Goal: Navigation & Orientation: Find specific page/section

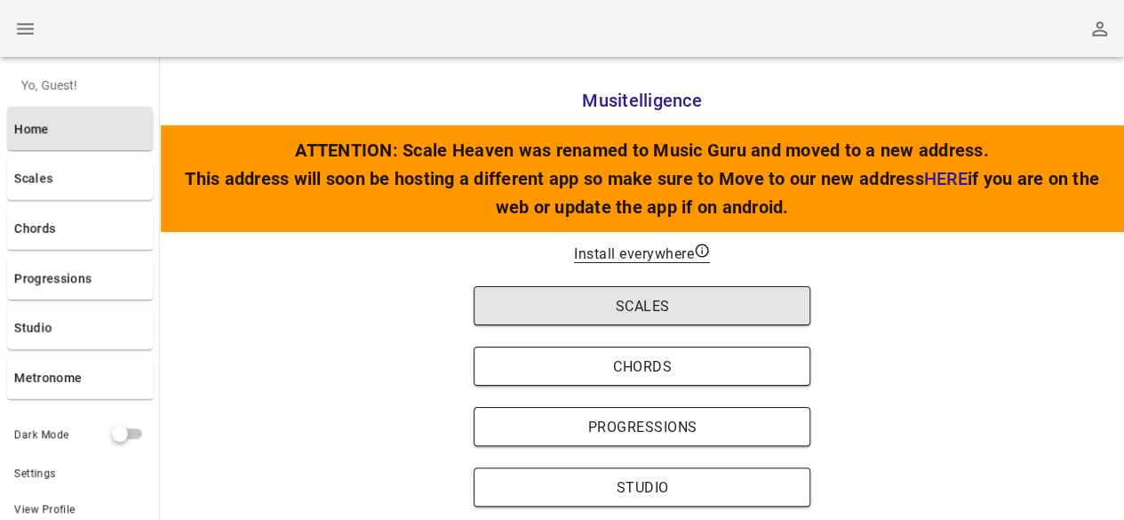
click at [679, 316] on button "Scales" at bounding box center [643, 305] width 338 height 39
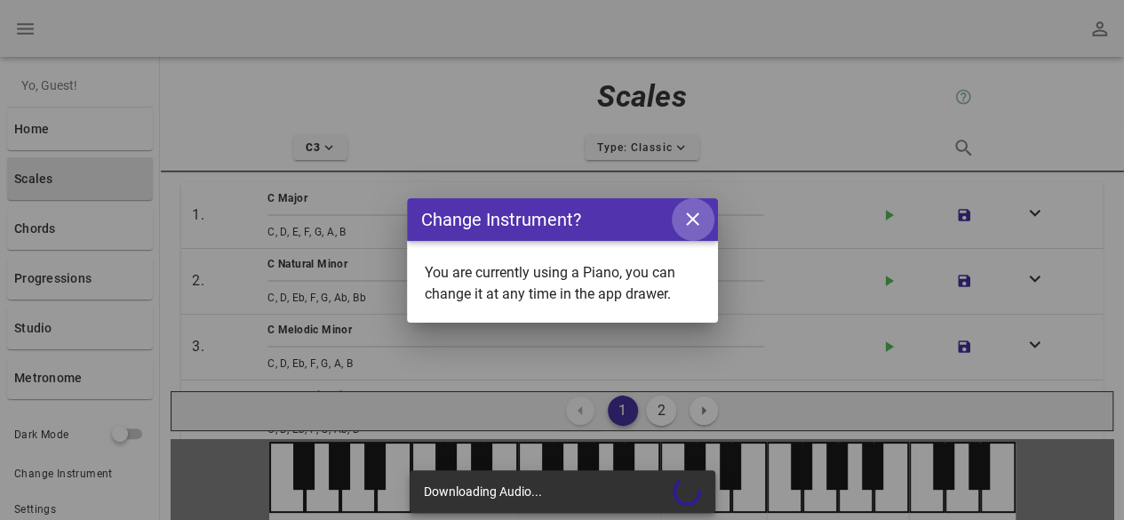
click at [696, 223] on icon "close icon" at bounding box center [693, 219] width 22 height 22
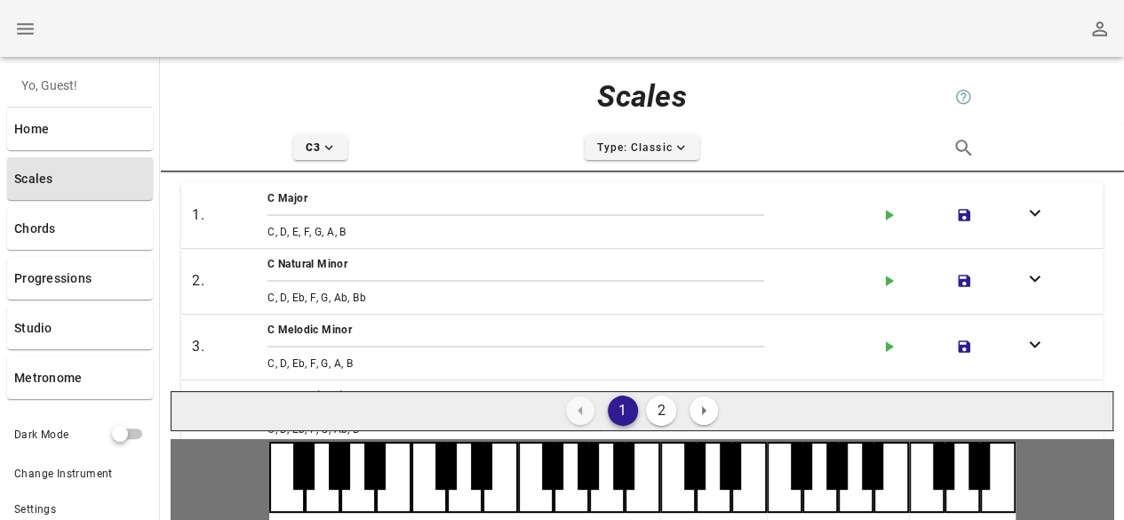
click at [654, 414] on button "2" at bounding box center [661, 411] width 30 height 30
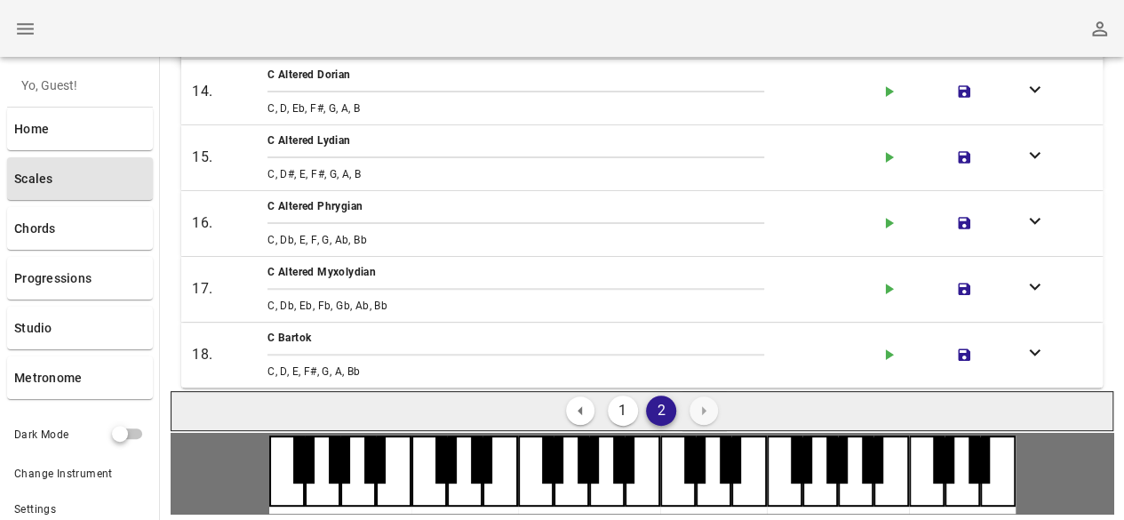
scroll to position [146, 0]
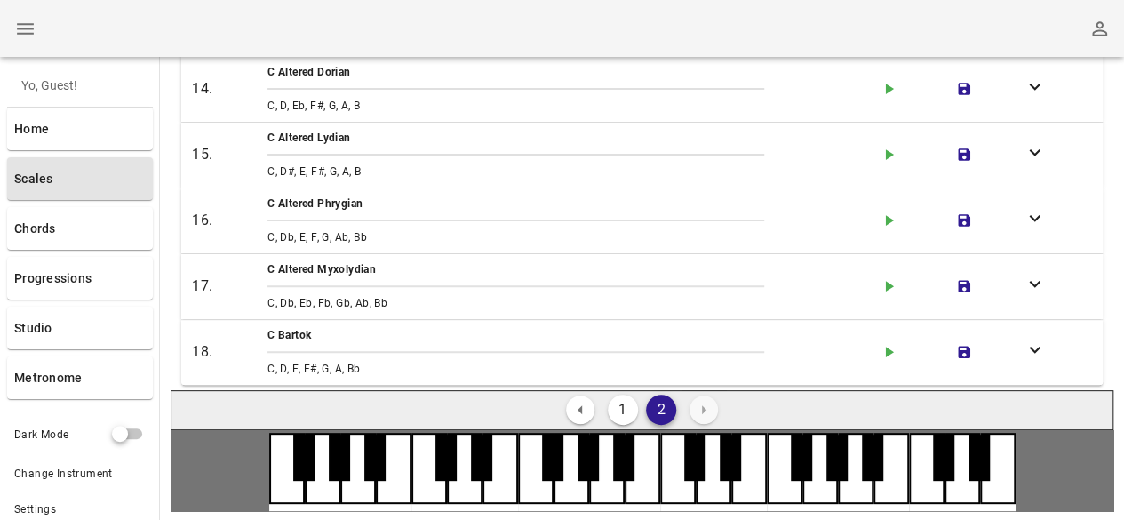
click at [698, 404] on li "arrow-right icon" at bounding box center [704, 410] width 46 height 37
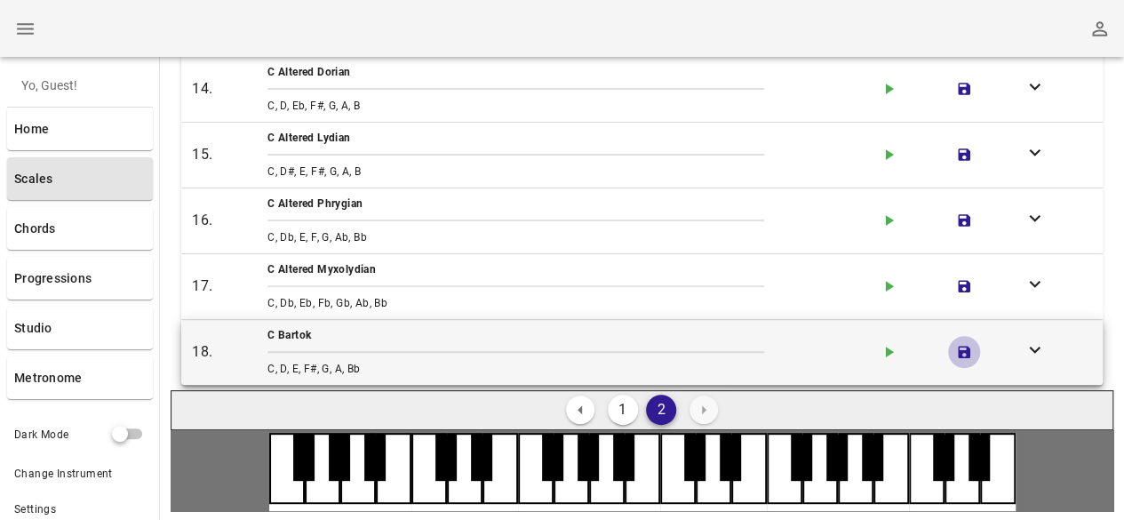
click at [956, 344] on icon "save icon" at bounding box center [964, 352] width 16 height 16
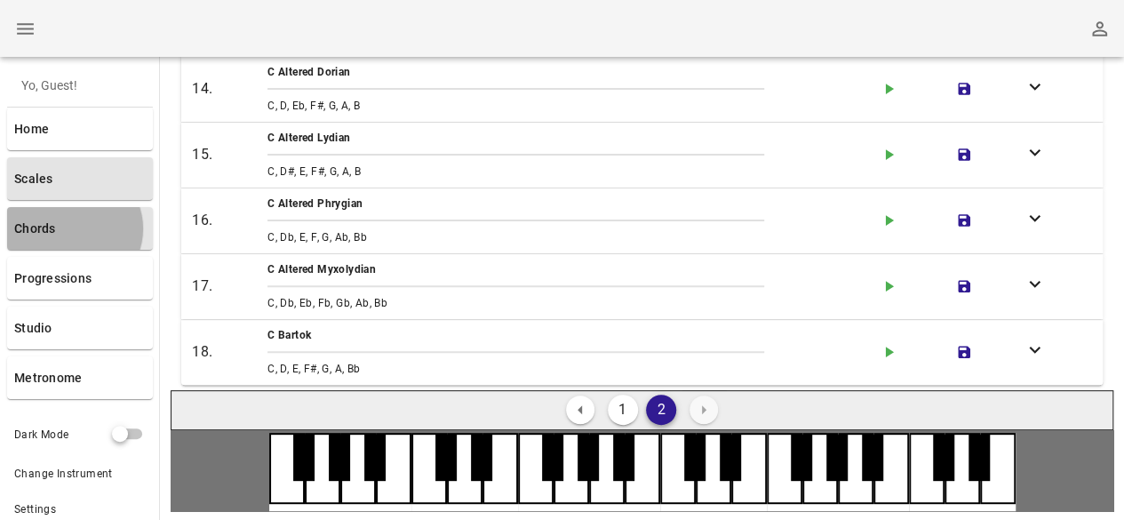
click at [84, 242] on link "Chords" at bounding box center [80, 228] width 146 height 43
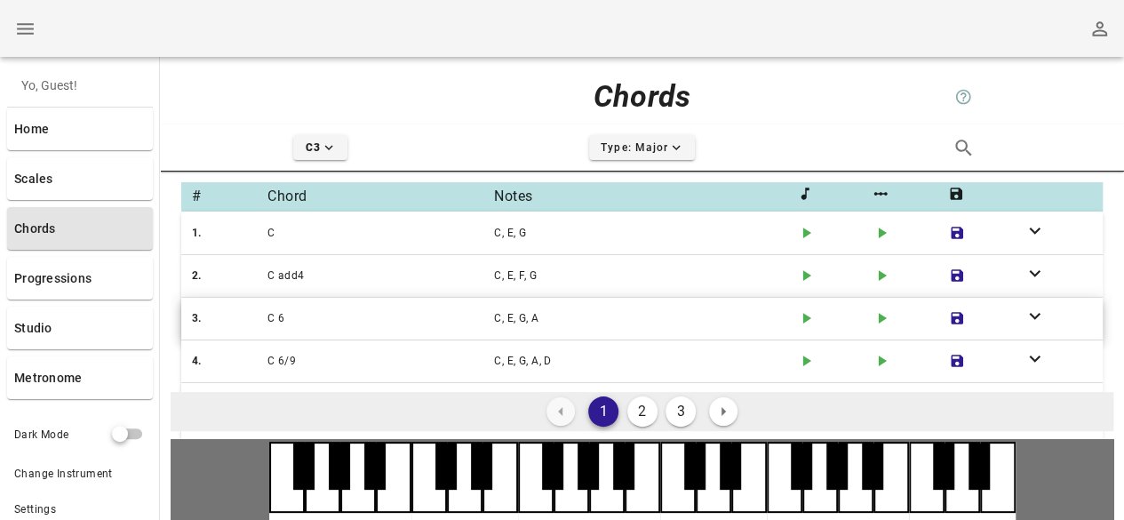
scroll to position [130, 0]
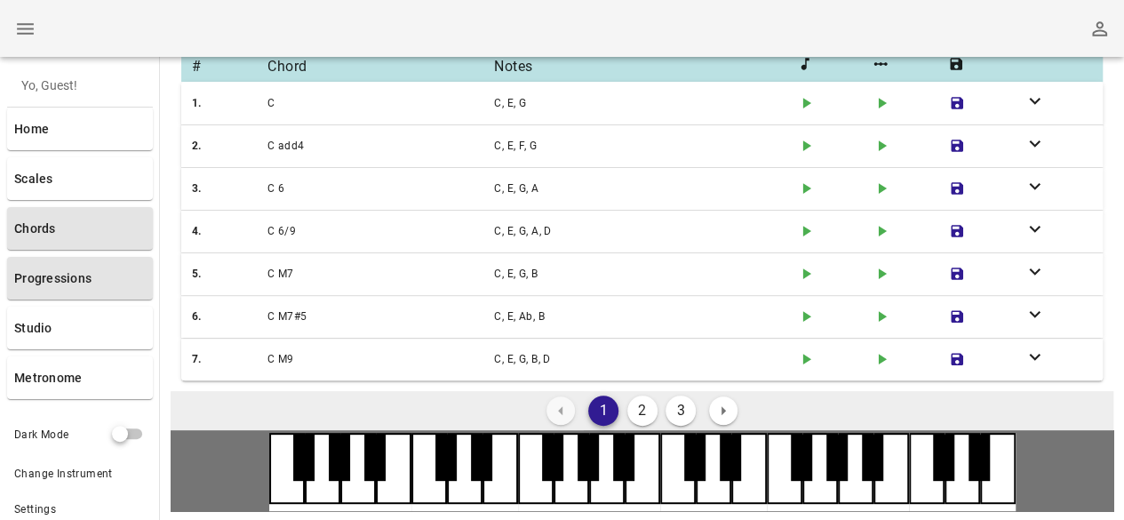
click at [70, 267] on link "Progressions" at bounding box center [80, 278] width 146 height 43
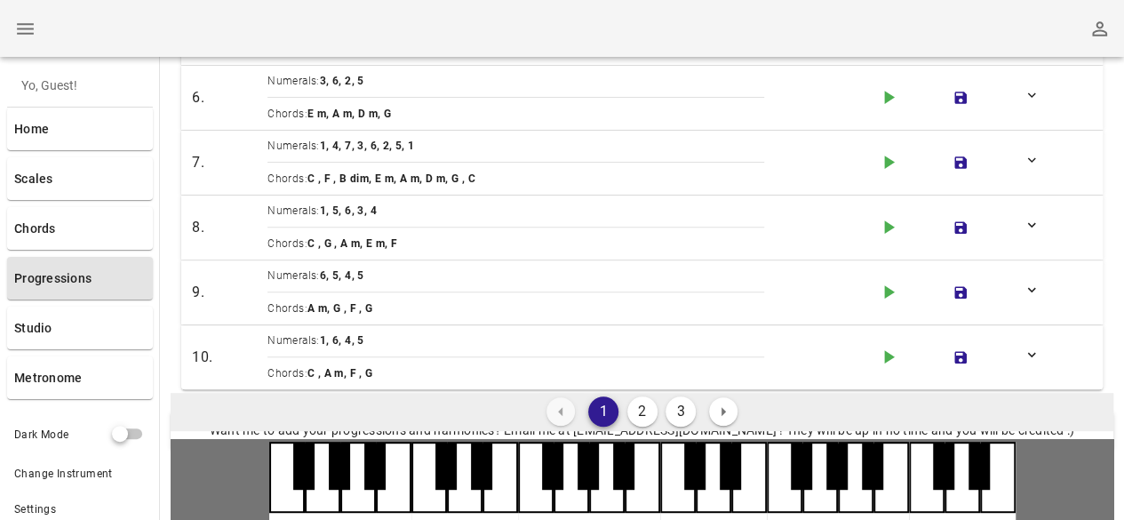
scroll to position [262, 0]
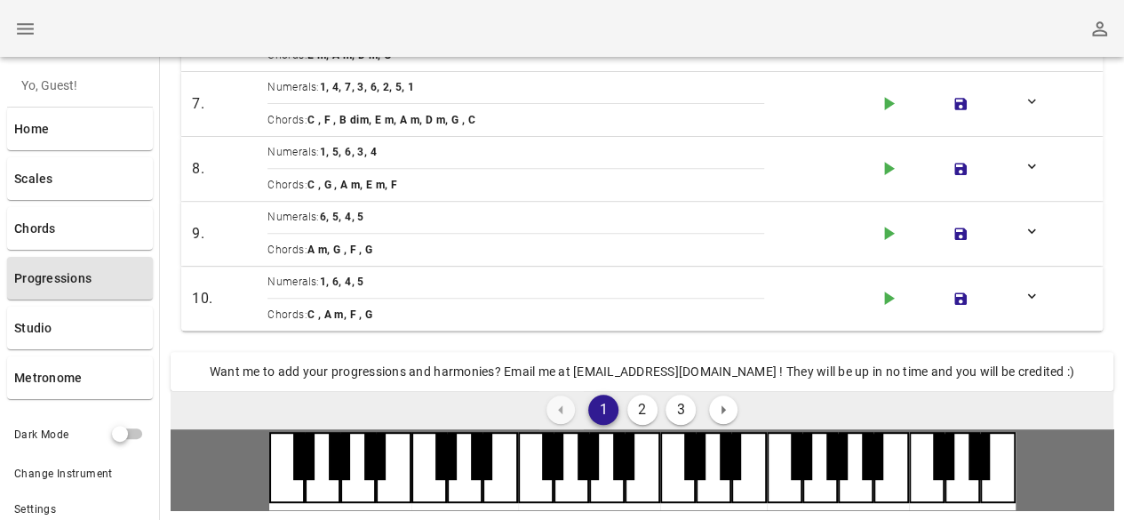
click at [107, 351] on div "Yo, Guest! Home Scales Chords Progressions Studio Metronome" at bounding box center [80, 231] width 160 height 349
click at [97, 340] on link "Studio" at bounding box center [80, 328] width 146 height 43
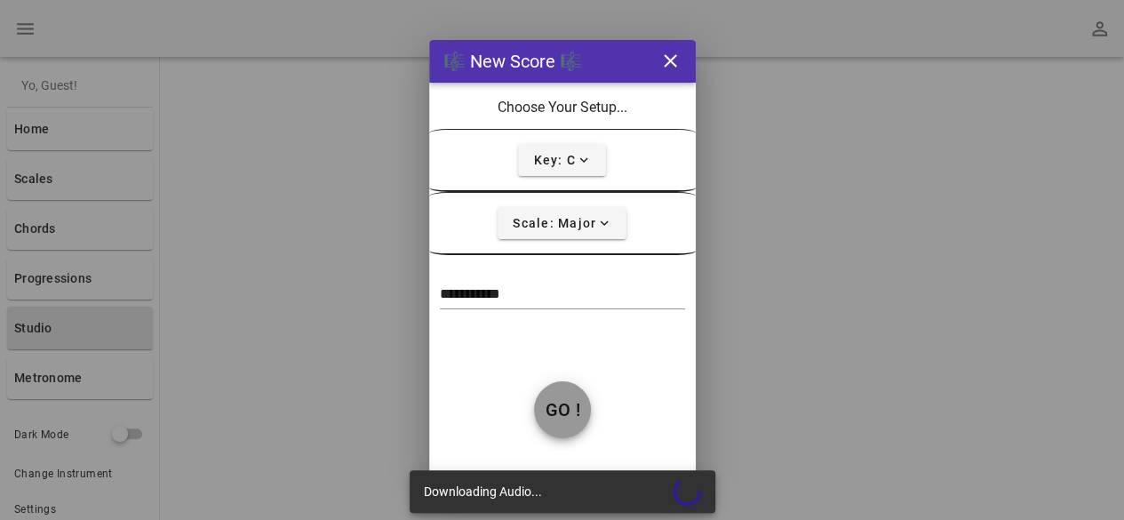
click at [580, 401] on span "Go !" at bounding box center [562, 409] width 57 height 21
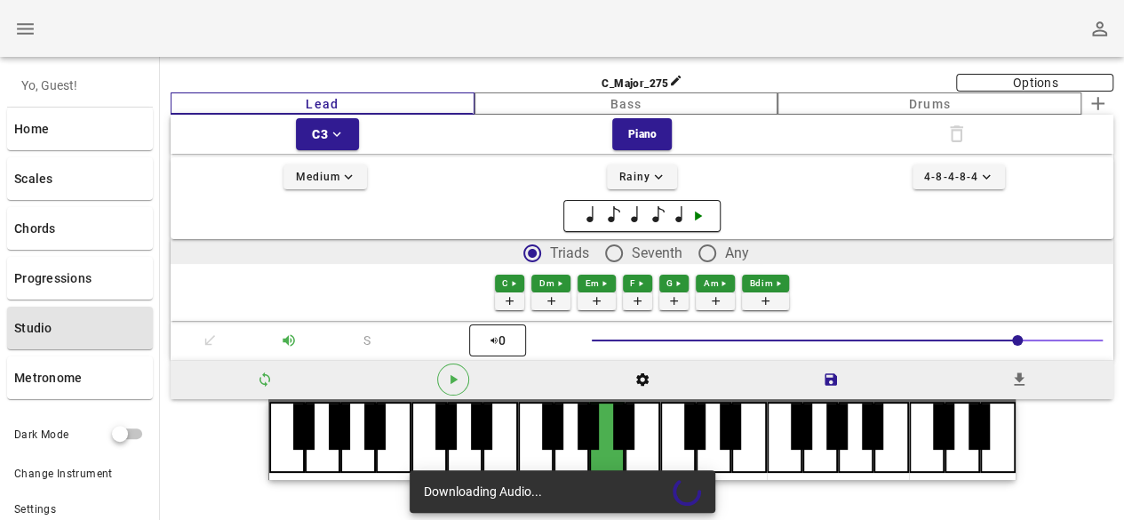
click at [609, 445] on div at bounding box center [607, 437] width 36 height 71
click at [576, 445] on div at bounding box center [572, 437] width 36 height 71
click at [575, 431] on div at bounding box center [572, 437] width 36 height 71
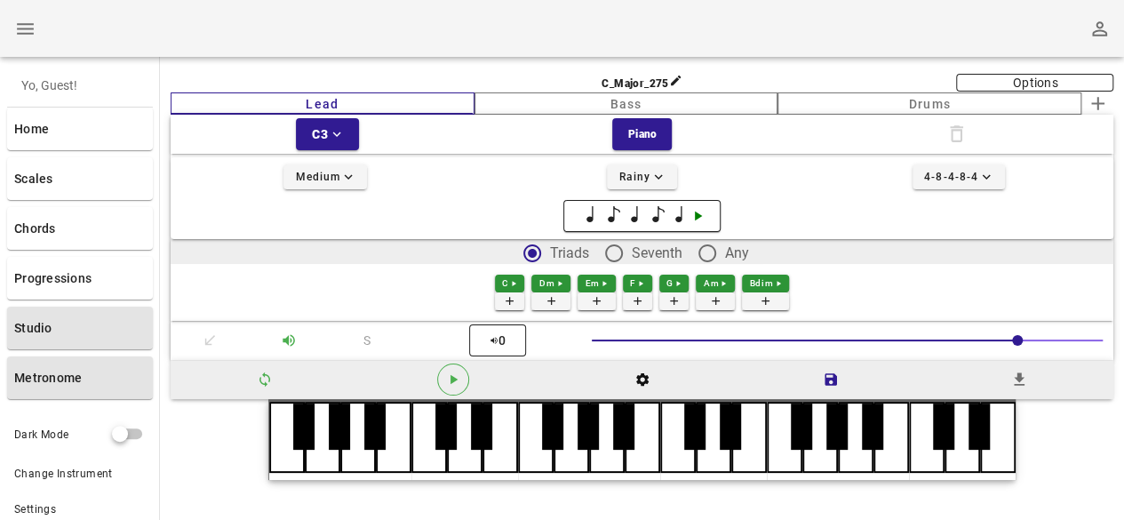
click at [69, 377] on link "Metronome" at bounding box center [80, 377] width 146 height 43
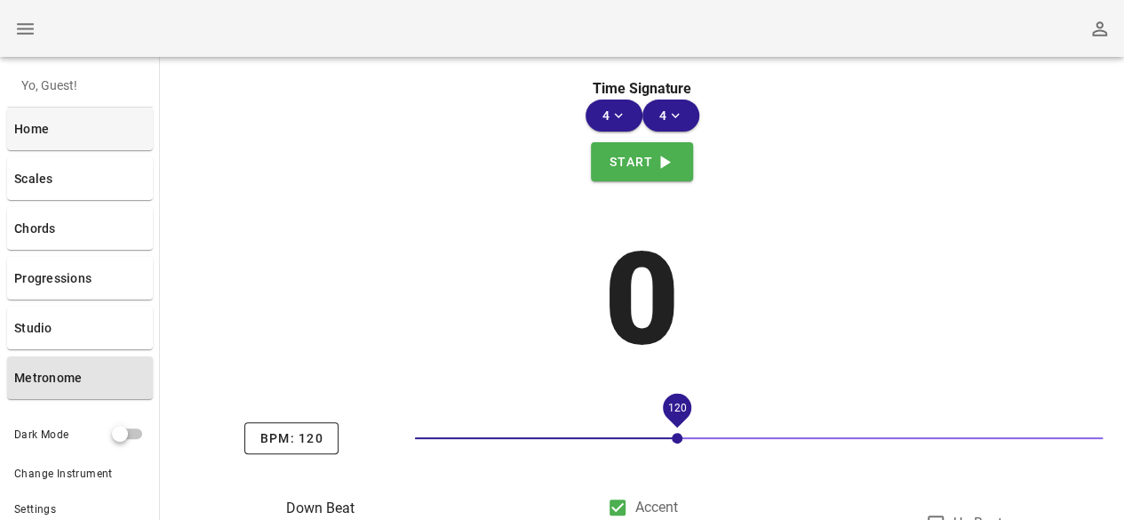
click at [125, 107] on div "Yo, Guest! Home Scales Chords Progressions Studio Metronome" at bounding box center [80, 231] width 160 height 349
